Goal: Task Accomplishment & Management: Use online tool/utility

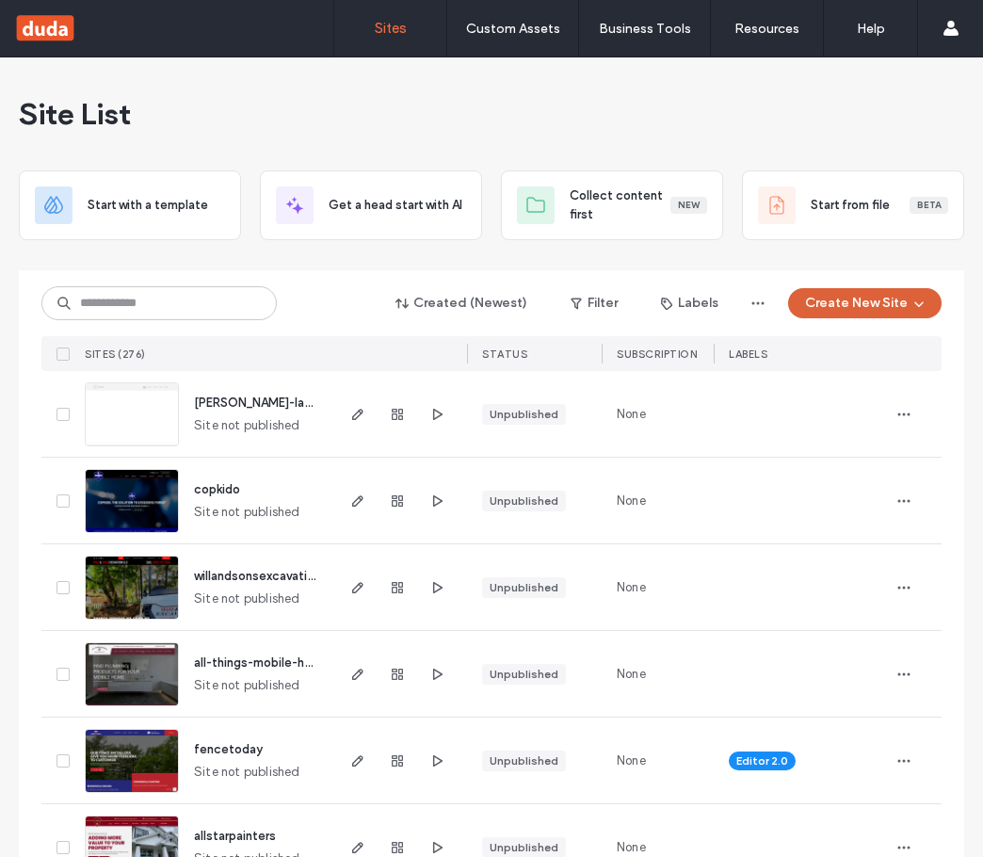
click at [860, 306] on button "Create New Site" at bounding box center [864, 303] width 153 height 30
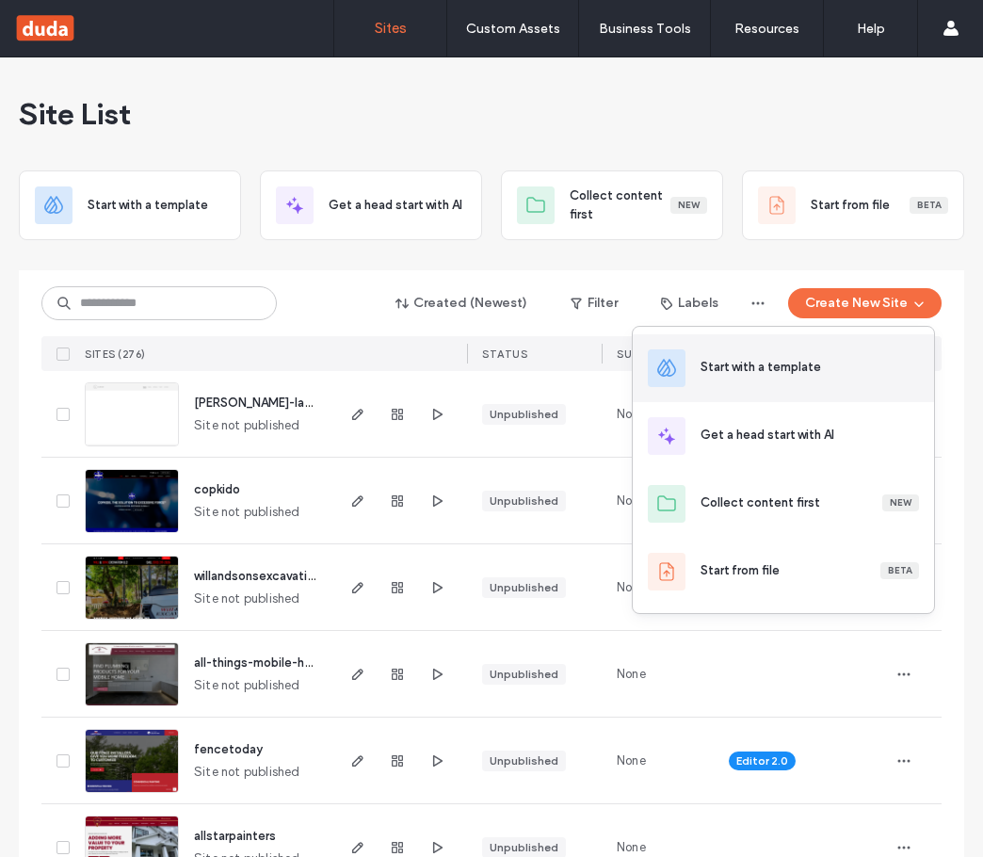
click at [785, 374] on div "Start with a template" at bounding box center [760, 367] width 120 height 19
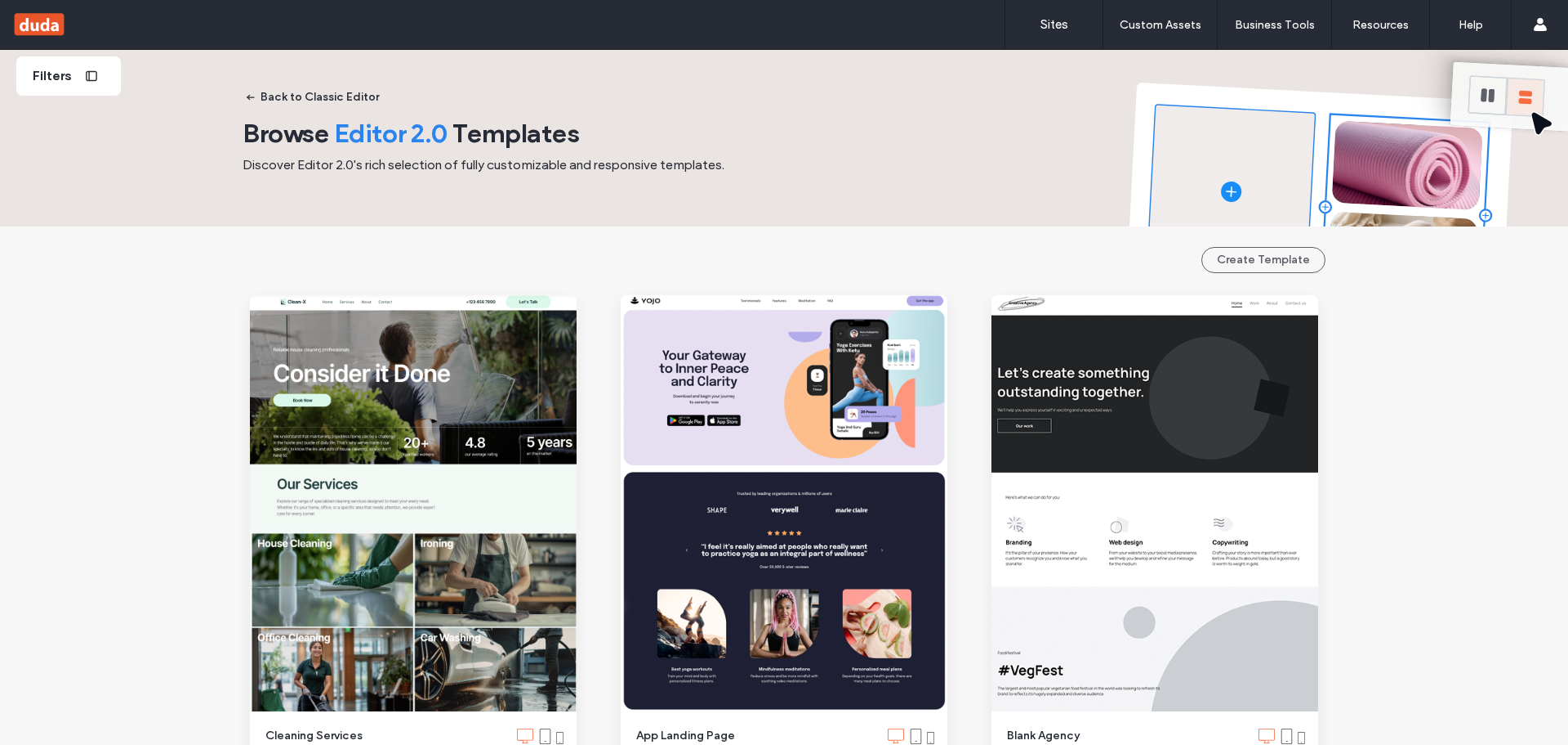
click at [43, 76] on span "Filters" at bounding box center [52, 76] width 39 height 18
click at [87, 89] on div "Filters" at bounding box center [69, 76] width 104 height 39
click at [852, 25] on link "Sites" at bounding box center [1054, 24] width 97 height 49
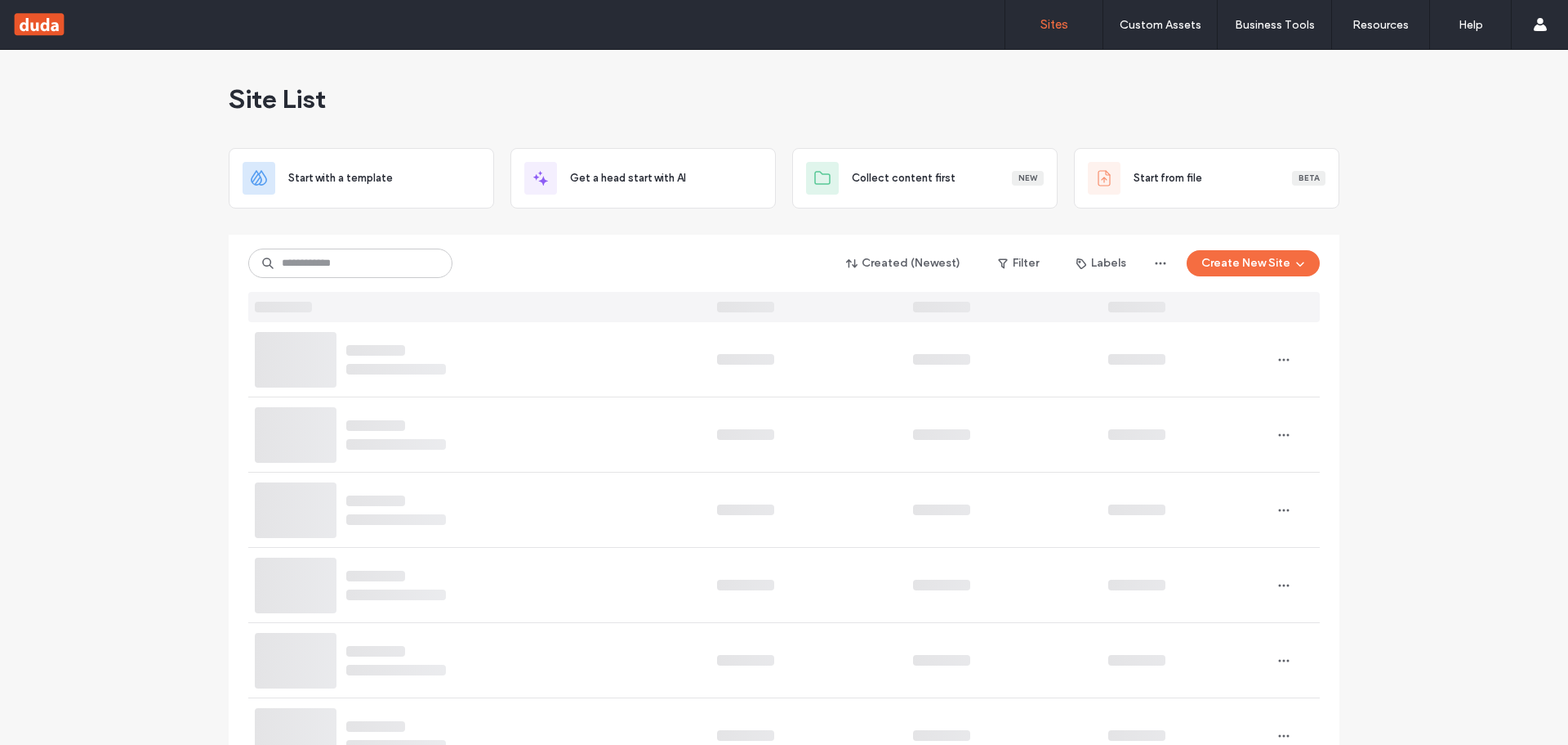
drag, startPoint x: 1263, startPoint y: 262, endPoint x: 1238, endPoint y: 244, distance: 30.8
click at [852, 262] on button "Create New Site" at bounding box center [1253, 263] width 133 height 26
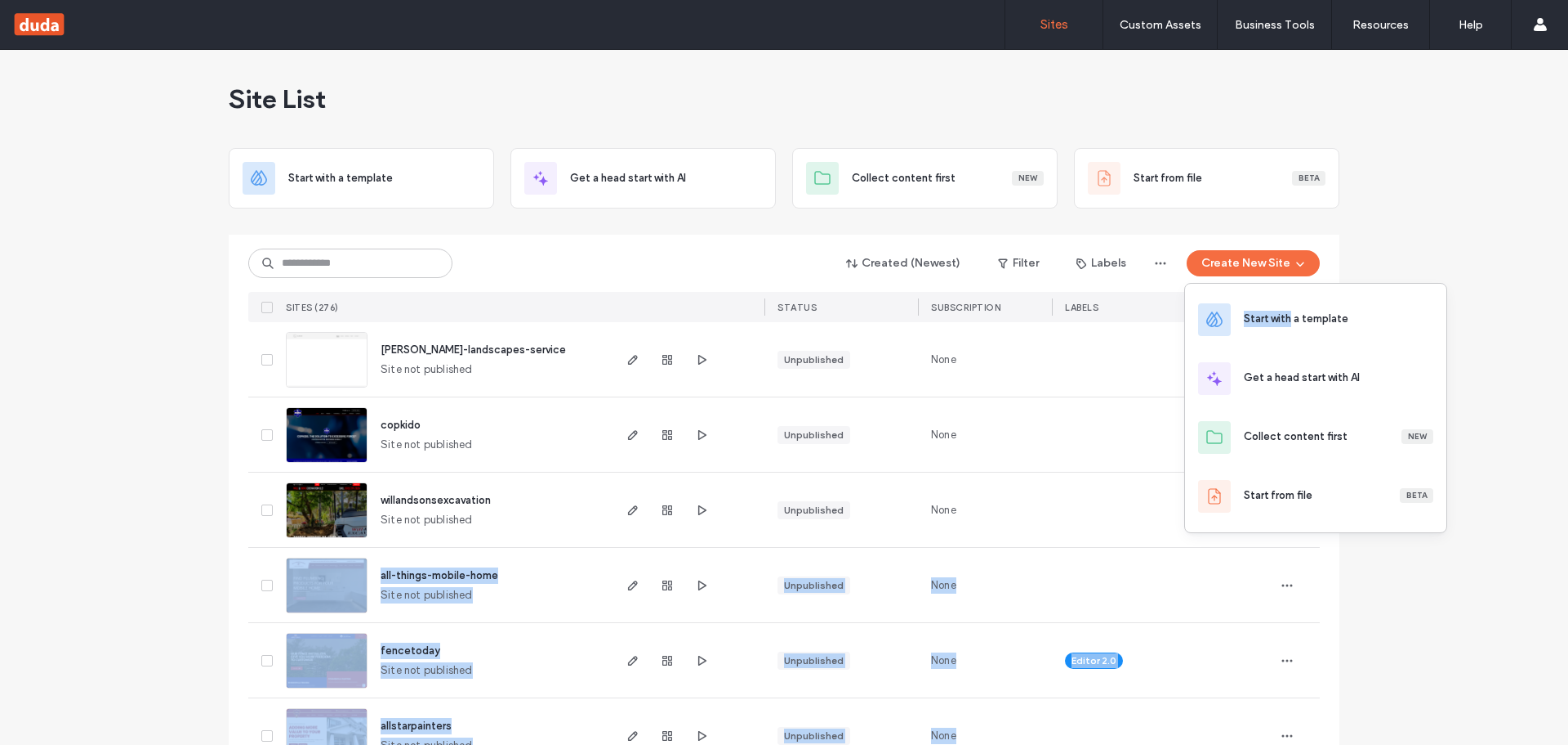
drag, startPoint x: 1289, startPoint y: 322, endPoint x: 1151, endPoint y: 475, distance: 206.0
click at [852, 475] on body ".wqwq-1{fill:#231f20;} .cls-1q, .cls-2q { fill-rule: evenodd; } .cls-2q { fill:…" at bounding box center [784, 372] width 1568 height 745
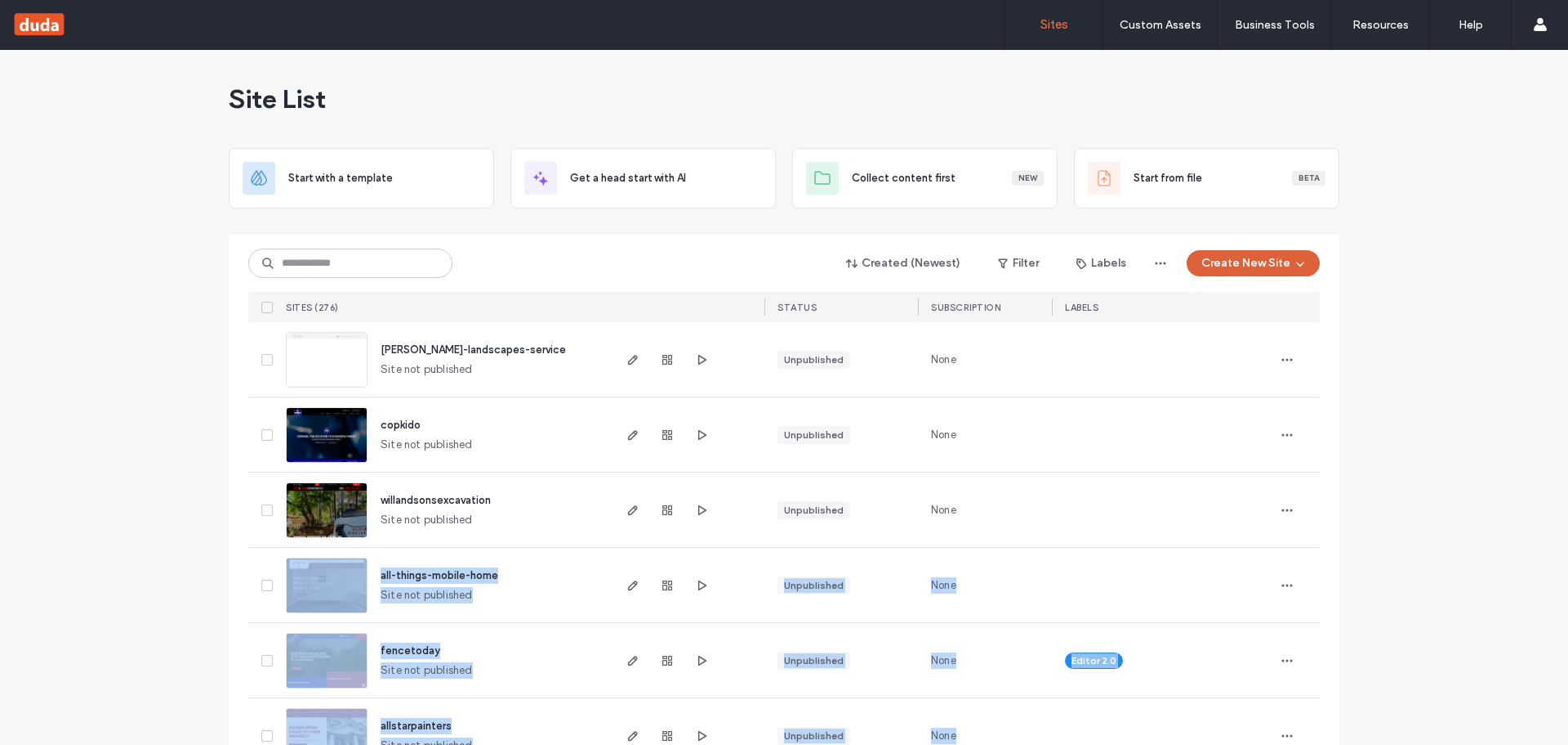
click at [852, 272] on button "Create New Site" at bounding box center [1253, 263] width 133 height 26
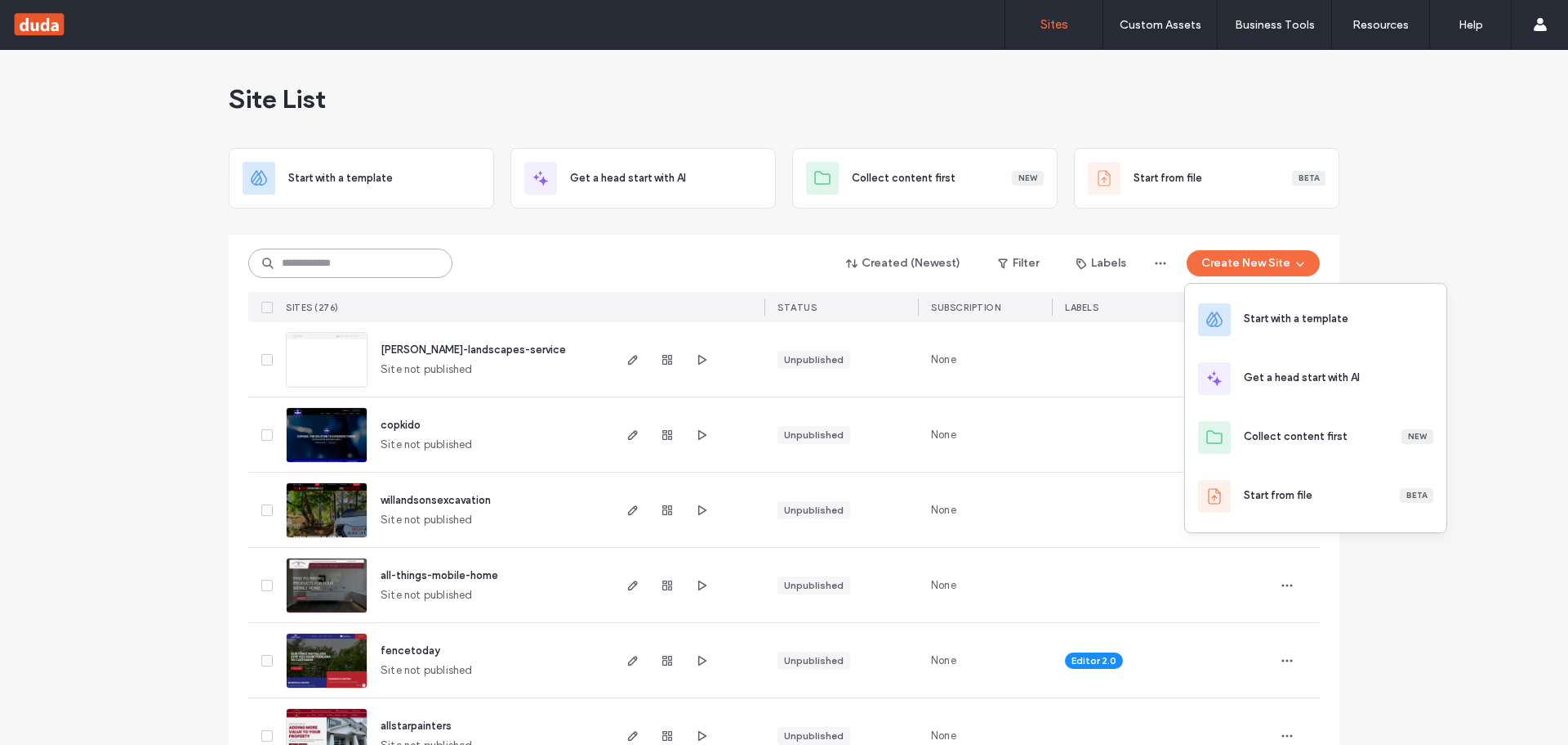
click at [357, 265] on input at bounding box center [350, 263] width 204 height 30
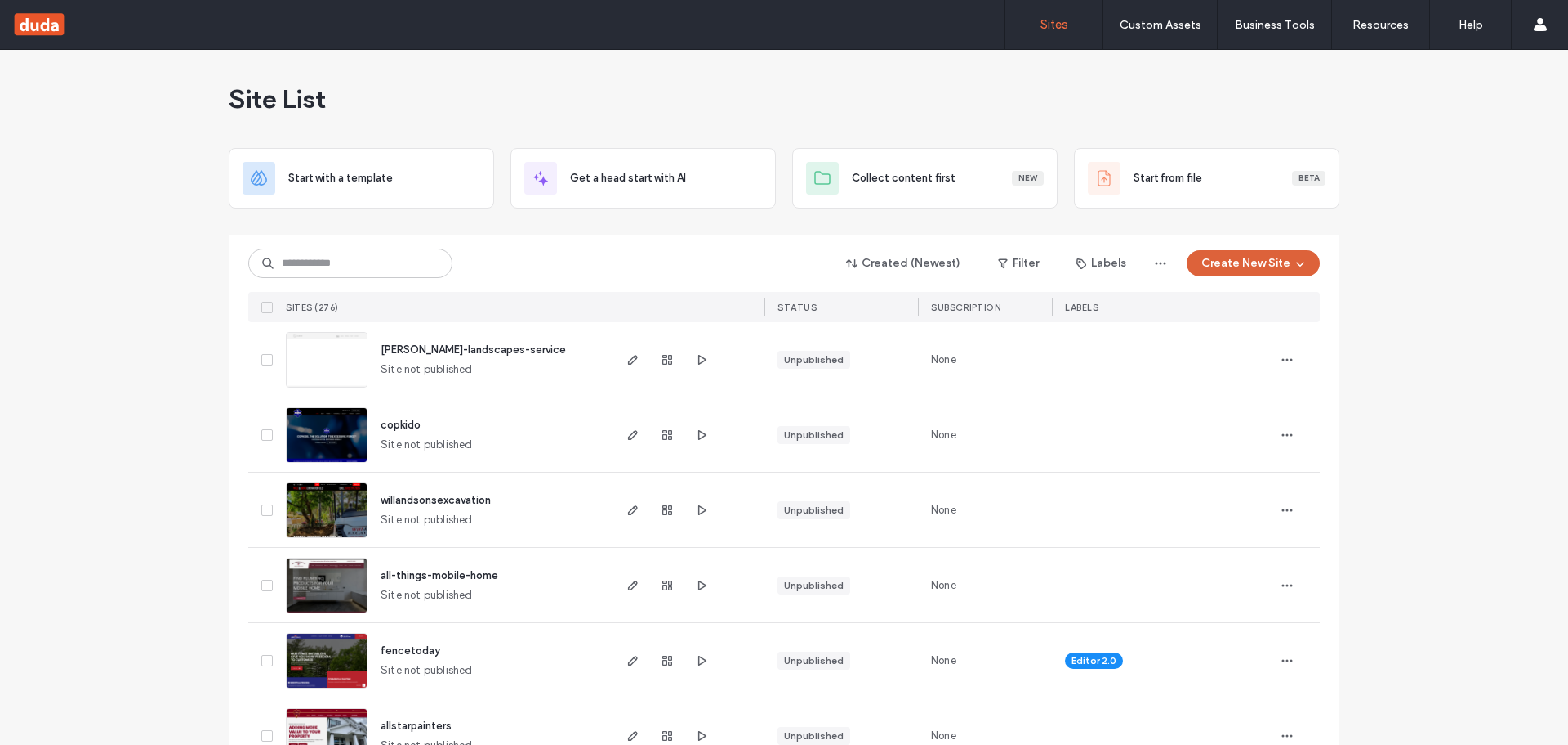
click at [852, 270] on button "Create New Site" at bounding box center [1253, 263] width 133 height 26
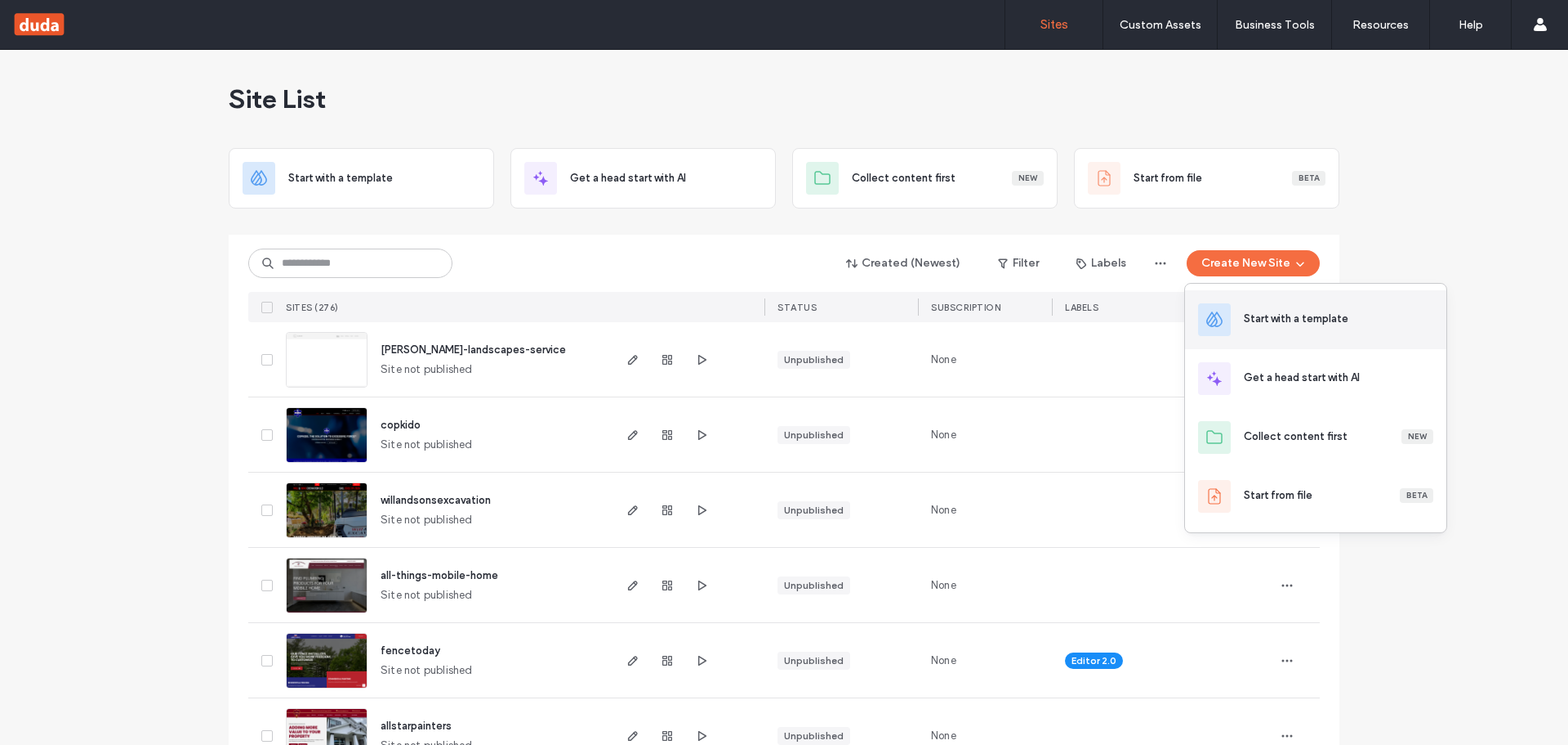
click at [852, 315] on div "Start with a template" at bounding box center [1296, 319] width 104 height 16
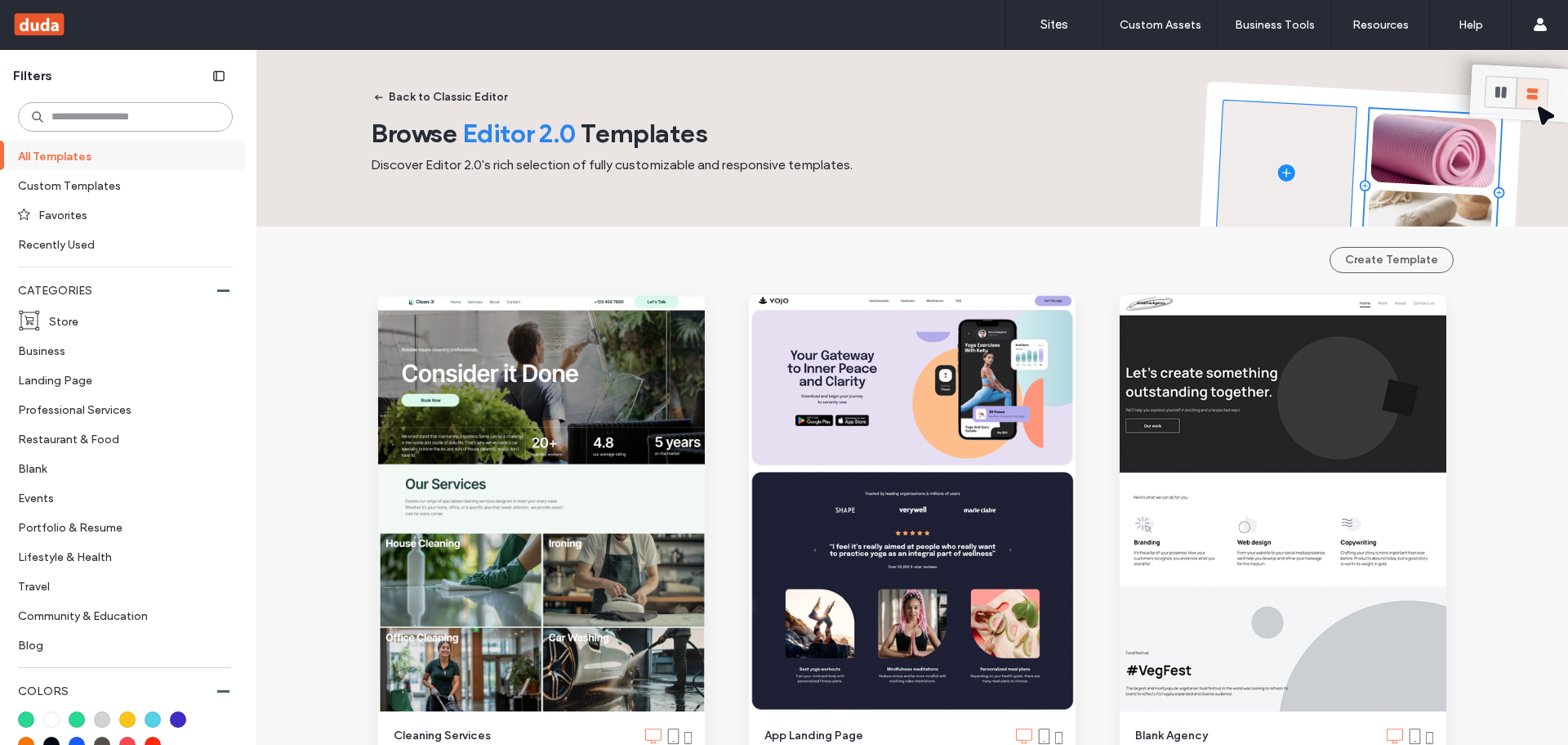
click at [104, 115] on input at bounding box center [126, 117] width 215 height 30
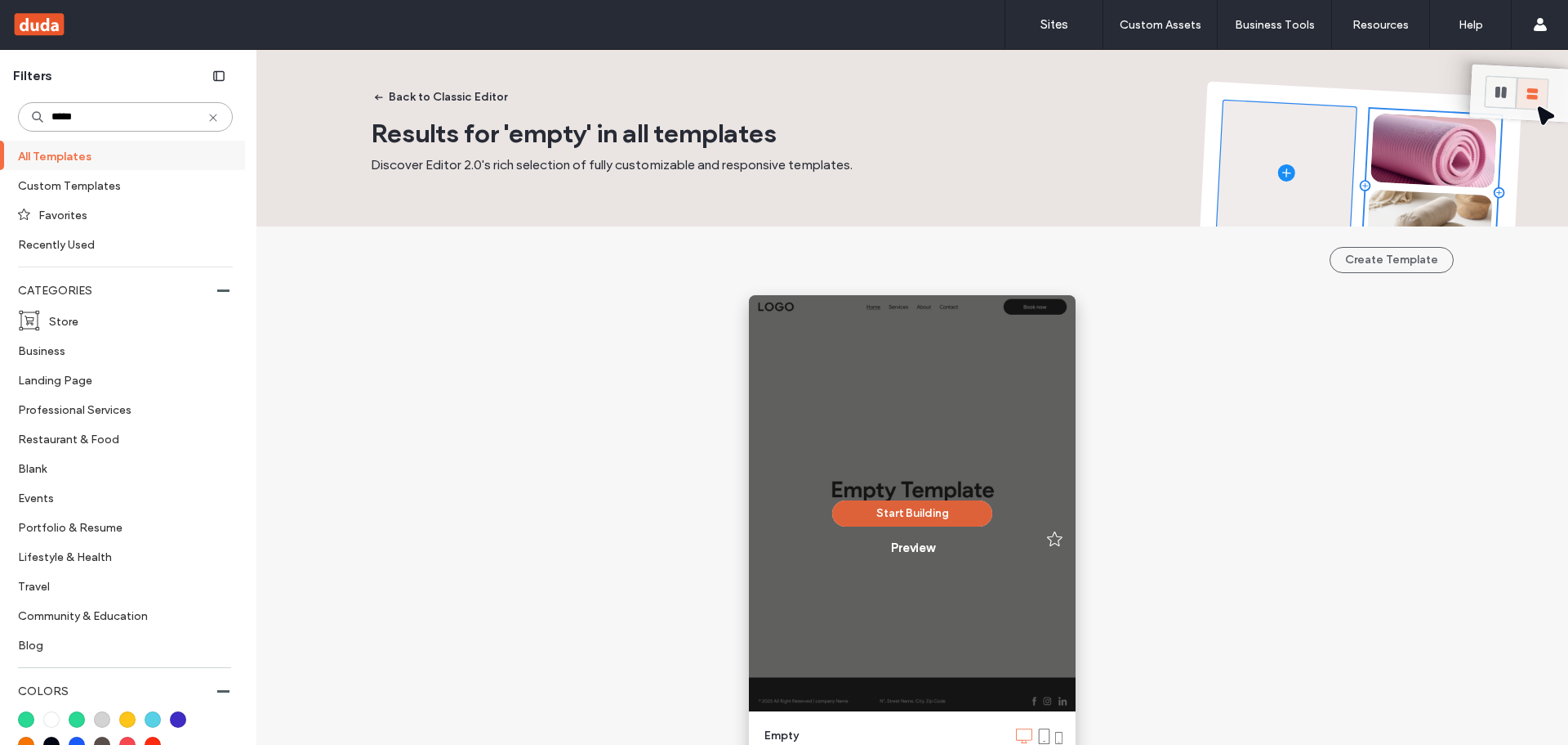
type input "*****"
click at [852, 523] on button "Start Building" at bounding box center [912, 513] width 161 height 26
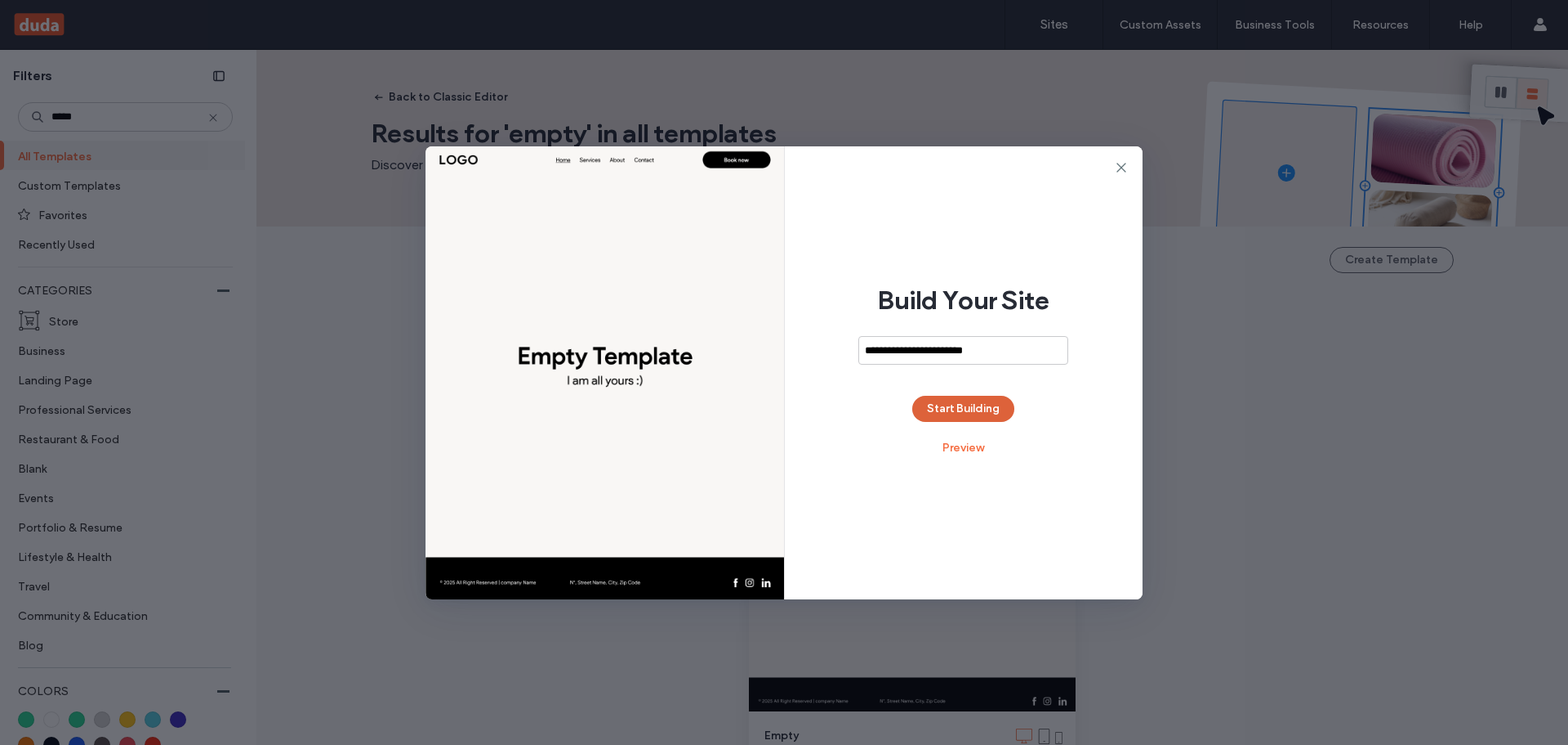
type input "**********"
click at [852, 412] on button "Start Building" at bounding box center [964, 409] width 102 height 26
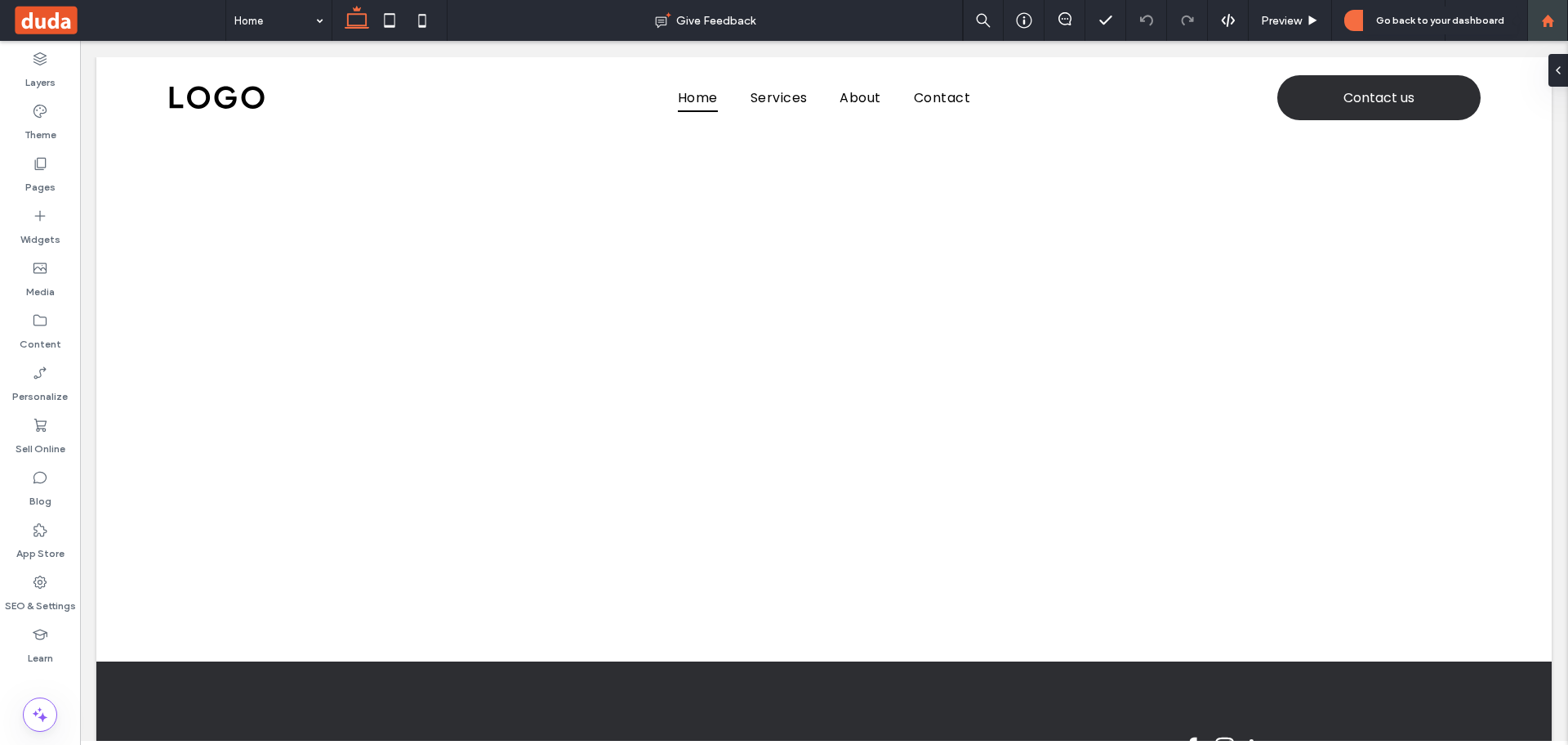
click at [1558, 21] on div at bounding box center [1547, 21] width 39 height 14
